Goal: Check status: Check status

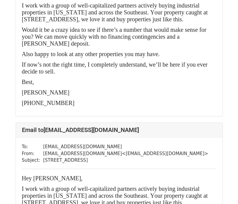
scroll to position [870, 0]
